Goal: Information Seeking & Learning: Check status

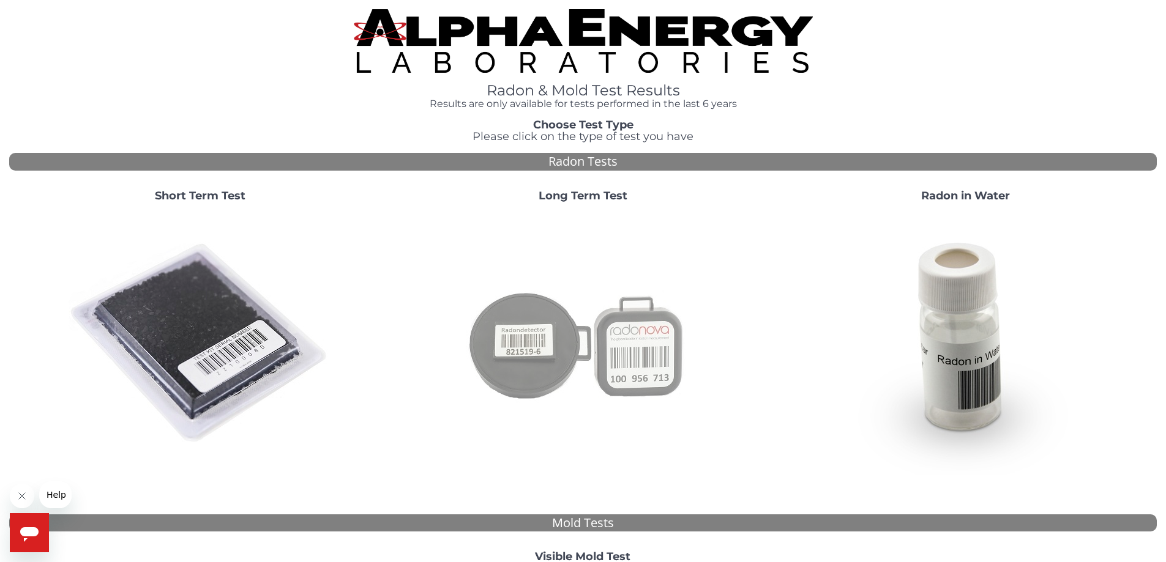
scroll to position [332, 0]
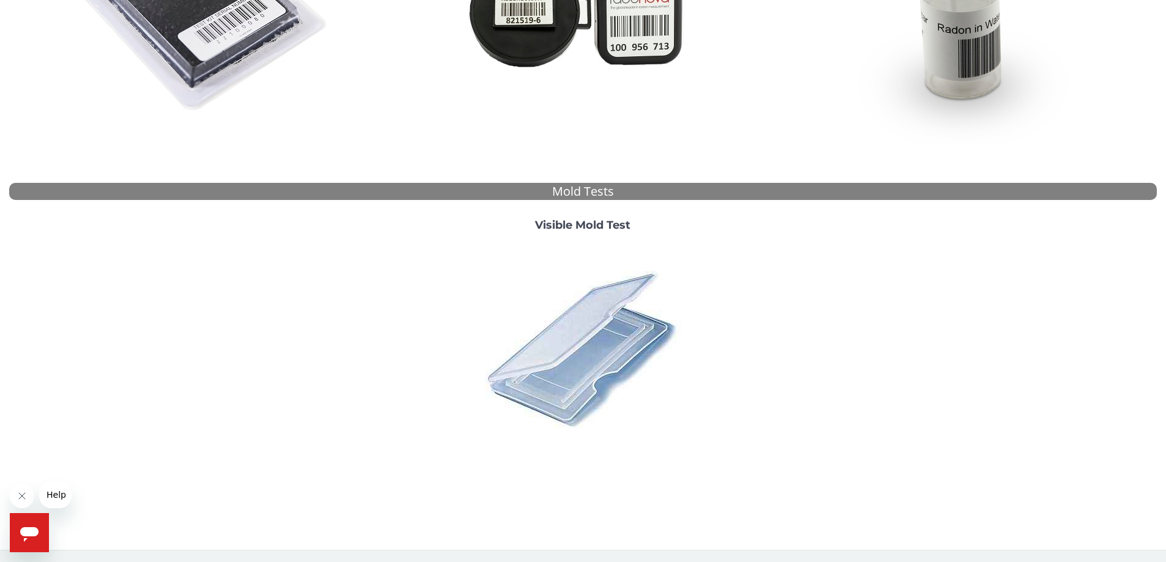
click at [592, 343] on img at bounding box center [583, 349] width 214 height 214
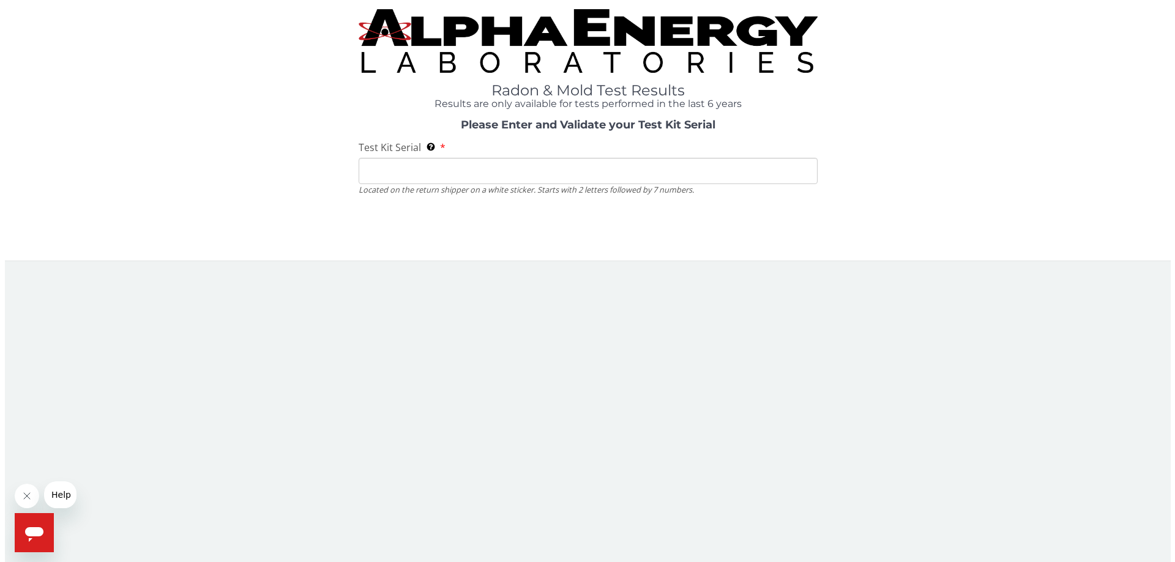
scroll to position [0, 0]
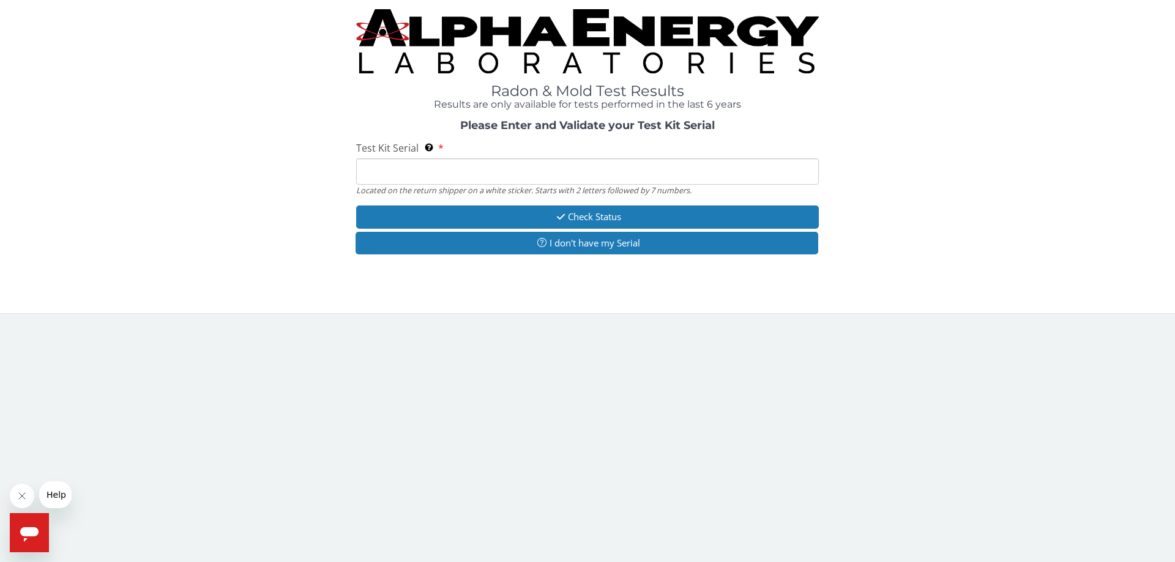
click at [479, 173] on input "Test Kit Serial Located on the return shipper on a white sticker. Starts with 2…" at bounding box center [587, 172] width 463 height 26
type input "ML191341"
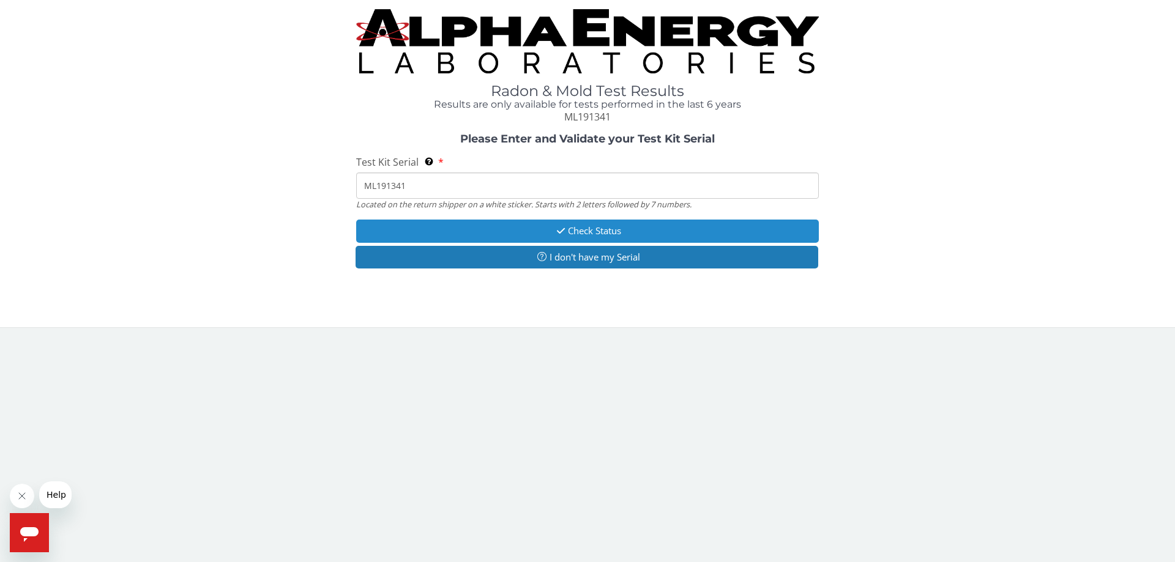
click at [485, 228] on button "Check Status" at bounding box center [587, 231] width 463 height 23
